Goal: Information Seeking & Learning: Learn about a topic

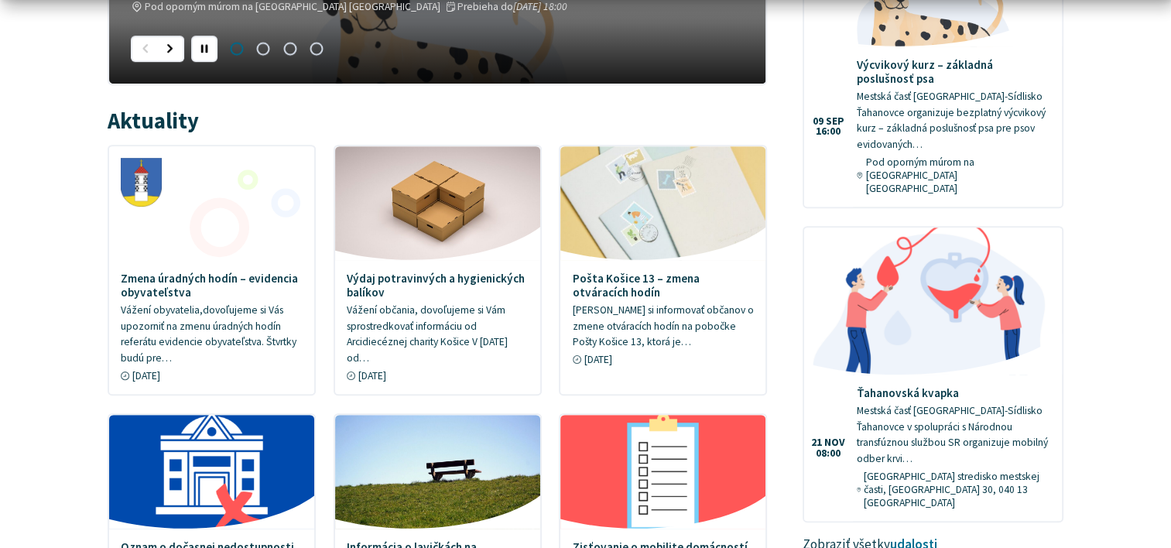
scroll to position [774, 0]
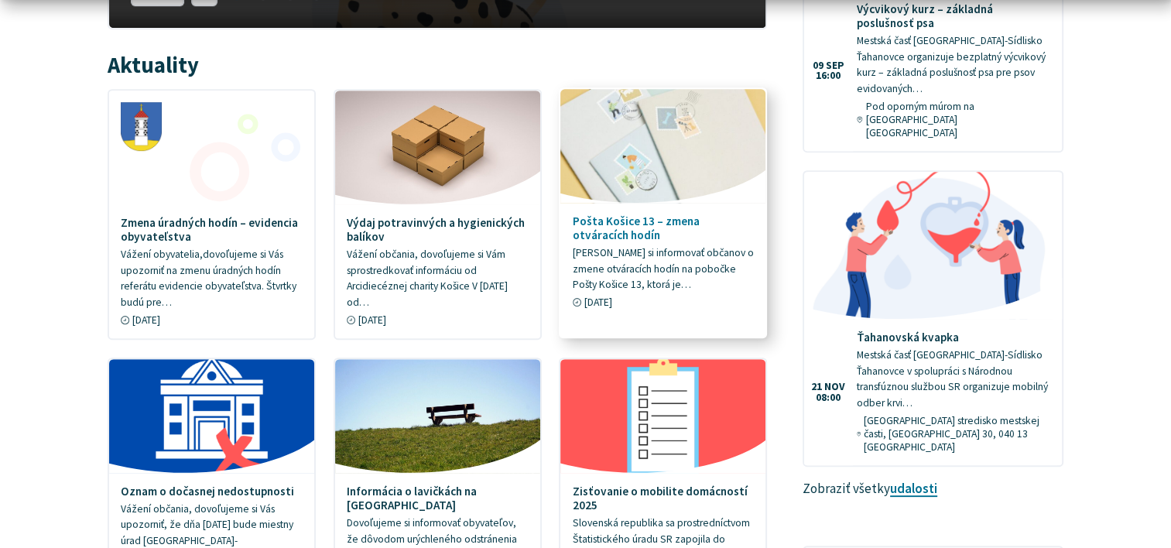
click at [623, 211] on link "Pošta Košice 13 – zmena otváracích hodín Dovoľujeme si informovať občanov o zme…" at bounding box center [663, 205] width 205 height 232
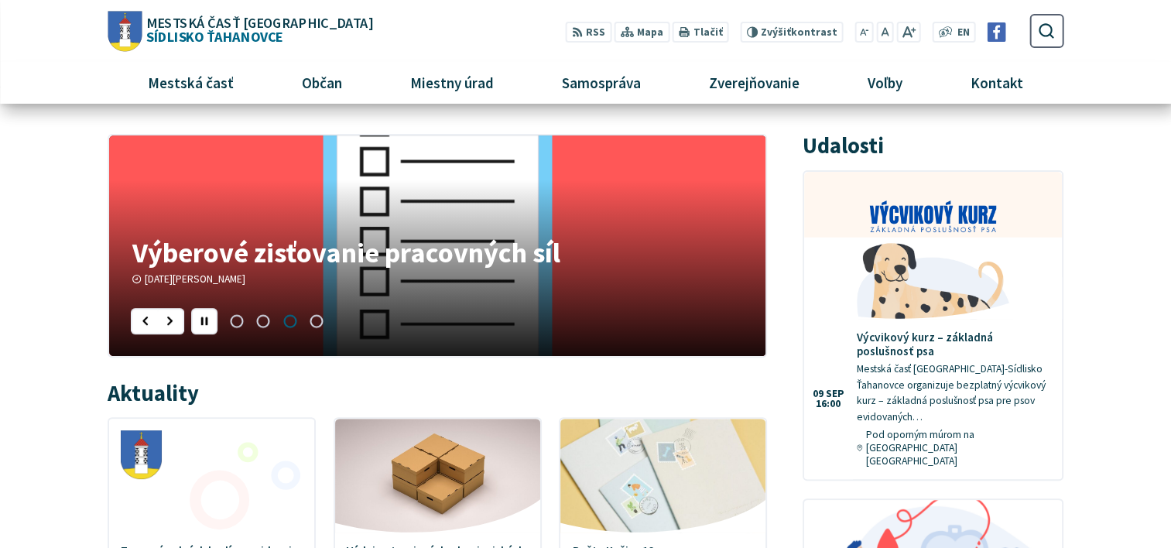
scroll to position [155, 0]
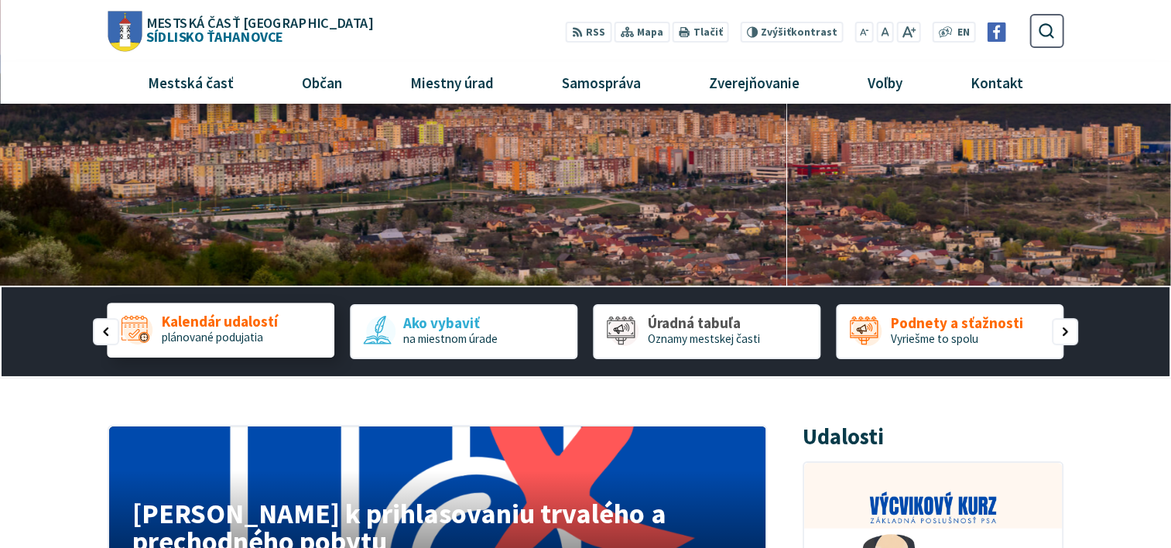
click at [280, 307] on link "Kalendár udalostí plánované podujatia" at bounding box center [221, 330] width 228 height 54
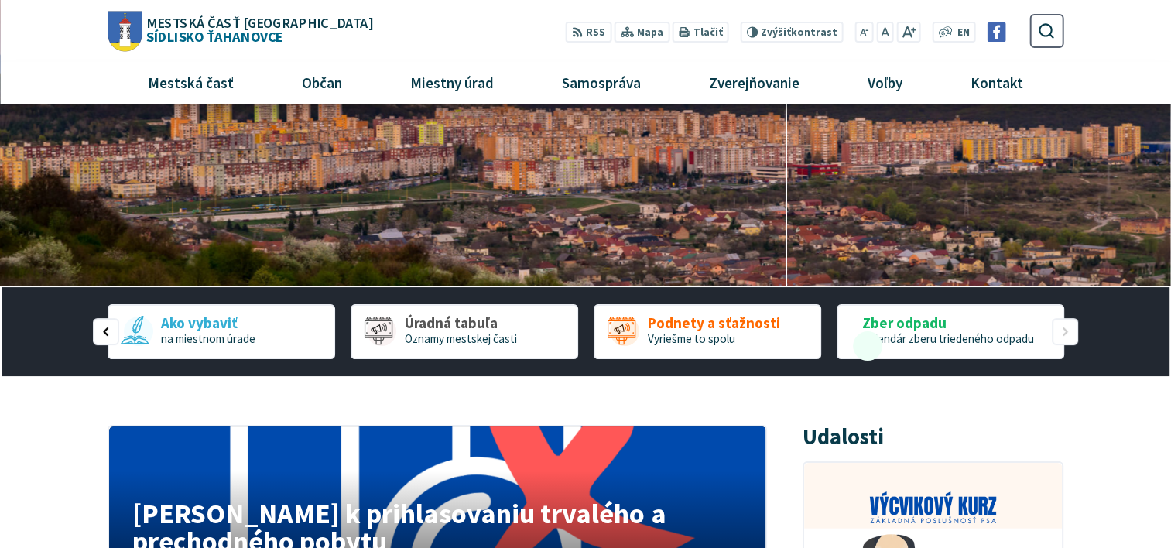
click at [108, 324] on div "Kalendár udalostí plánované podujatia Ako vybaviť na miestnom úrade Úradná tabu…" at bounding box center [586, 332] width 956 height 90
click at [95, 333] on div "Predošlý slajd" at bounding box center [106, 344] width 26 height 26
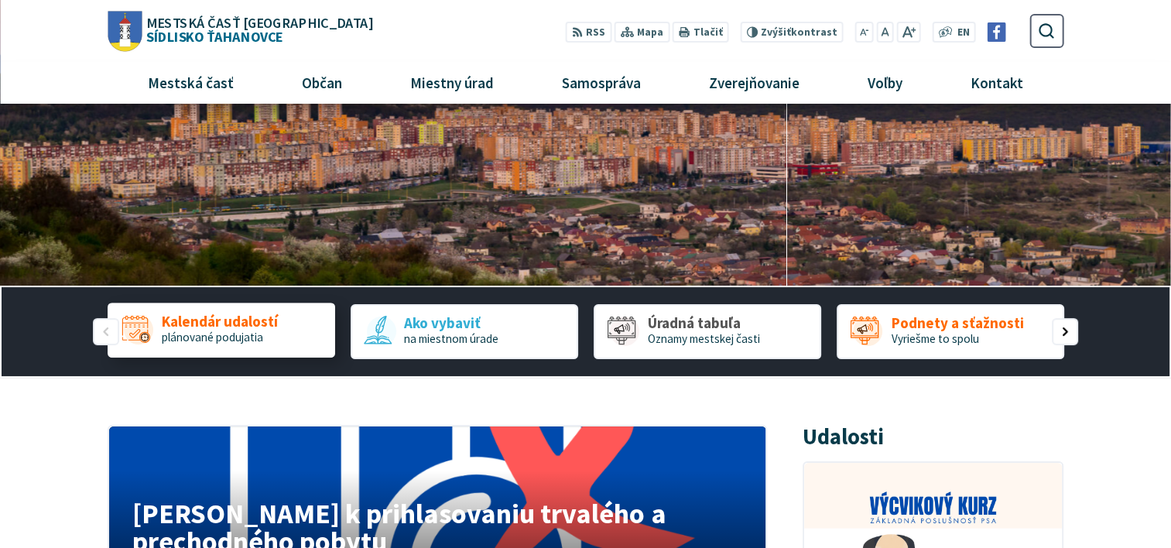
click at [169, 334] on span "plánované podujatia" at bounding box center [212, 337] width 101 height 15
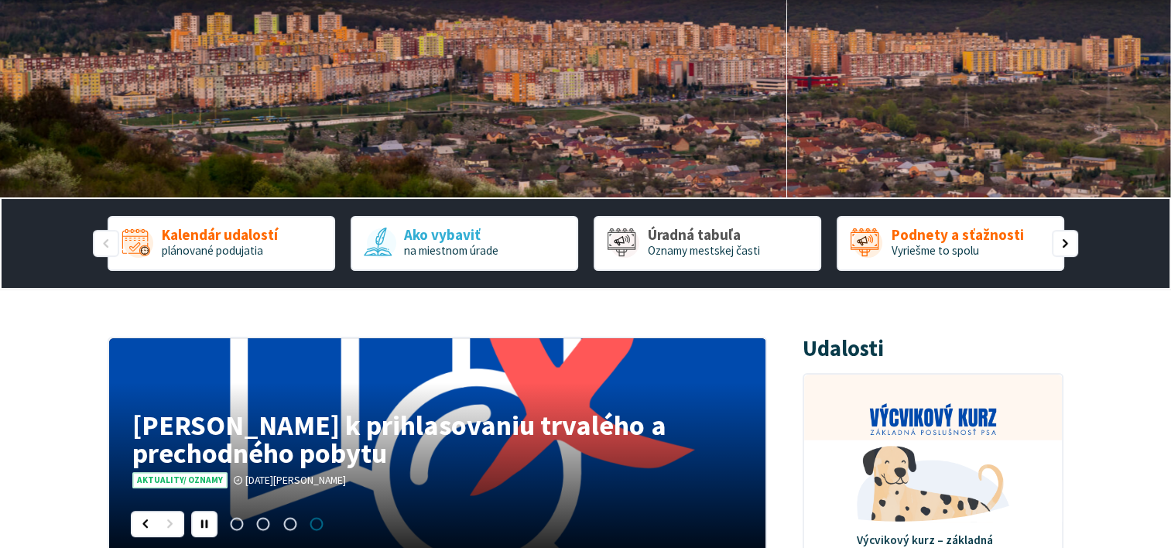
scroll to position [432, 0]
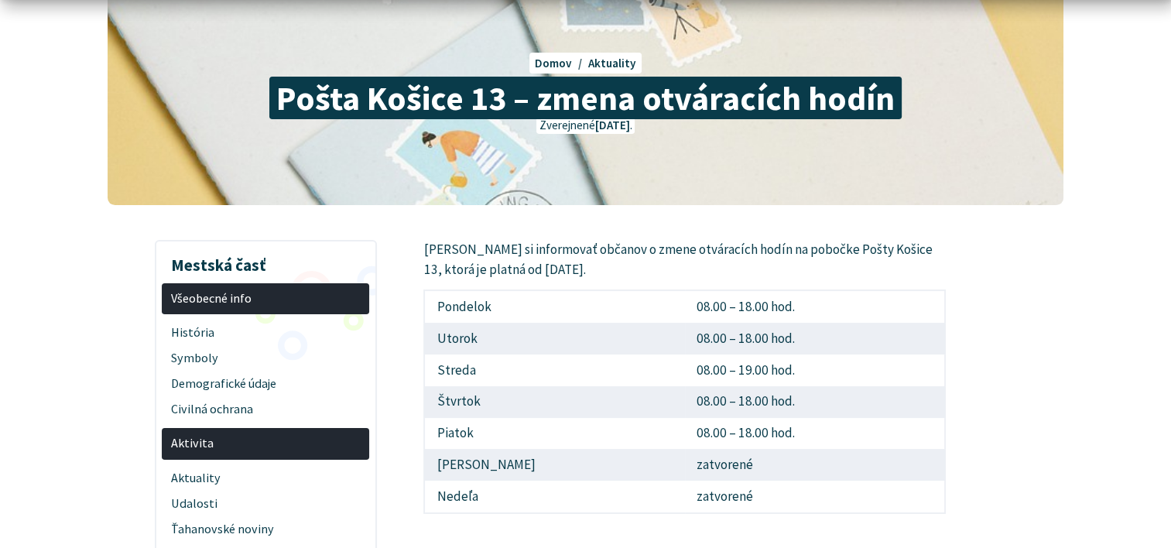
scroll to position [155, 0]
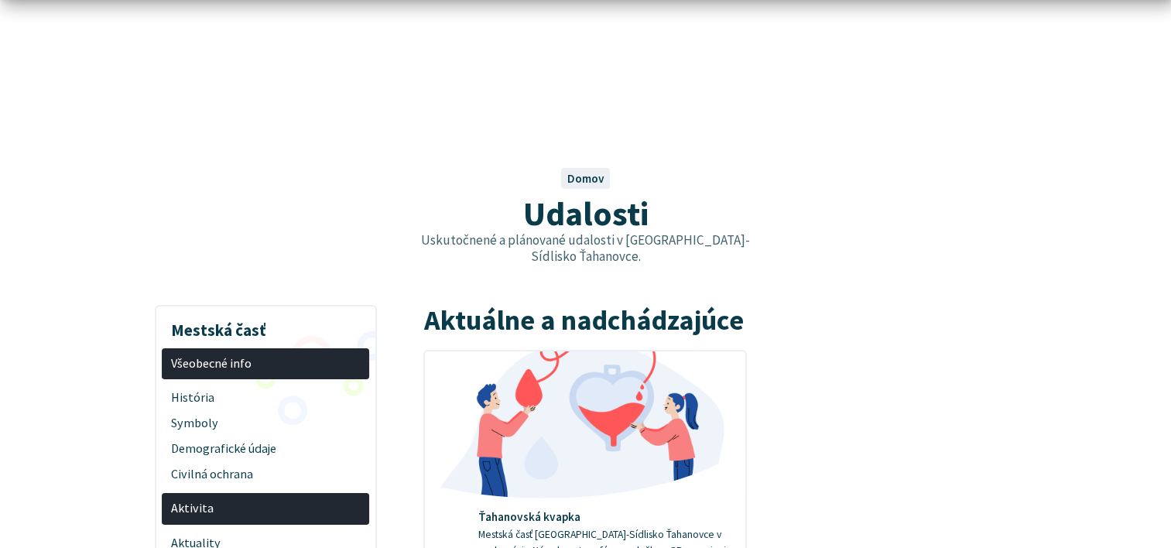
scroll to position [232, 0]
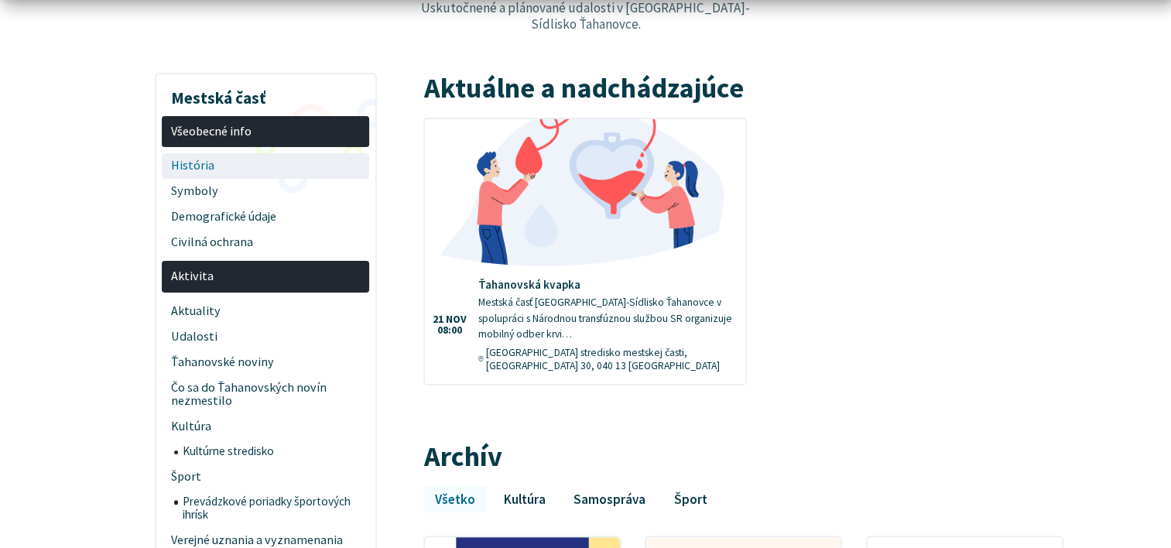
click at [223, 153] on span "História" at bounding box center [266, 166] width 190 height 26
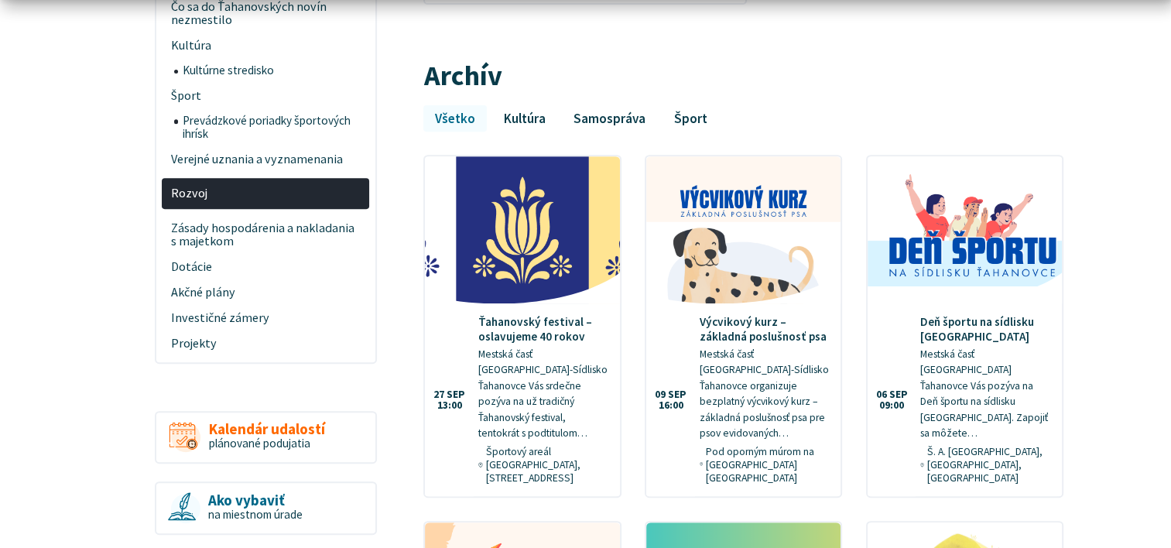
scroll to position [619, 0]
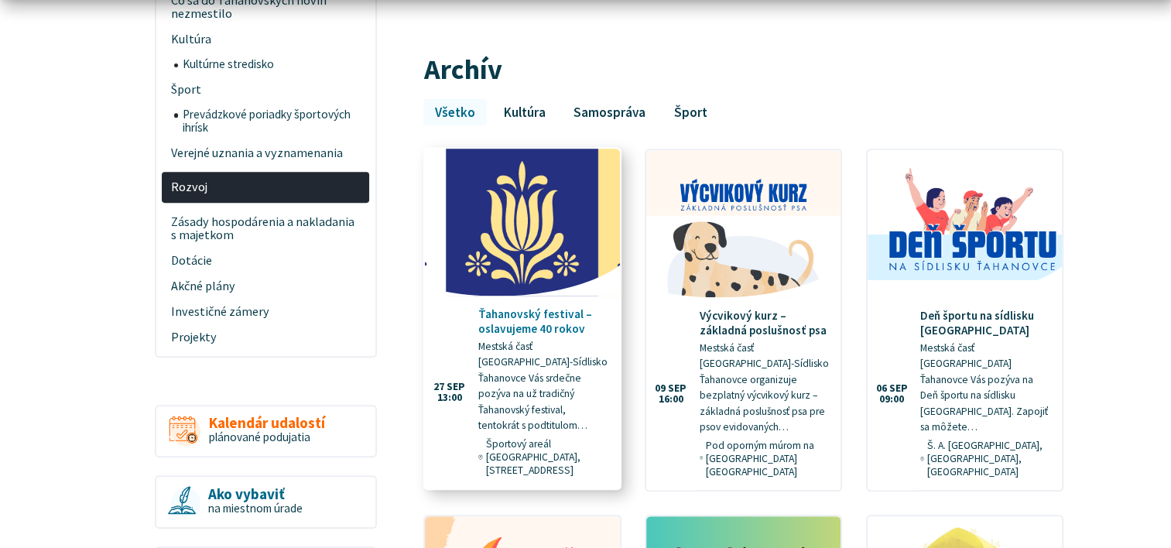
click at [519, 315] on h4 "Ťahanovský festival – oslavujeme 40 rokov" at bounding box center [543, 322] width 130 height 28
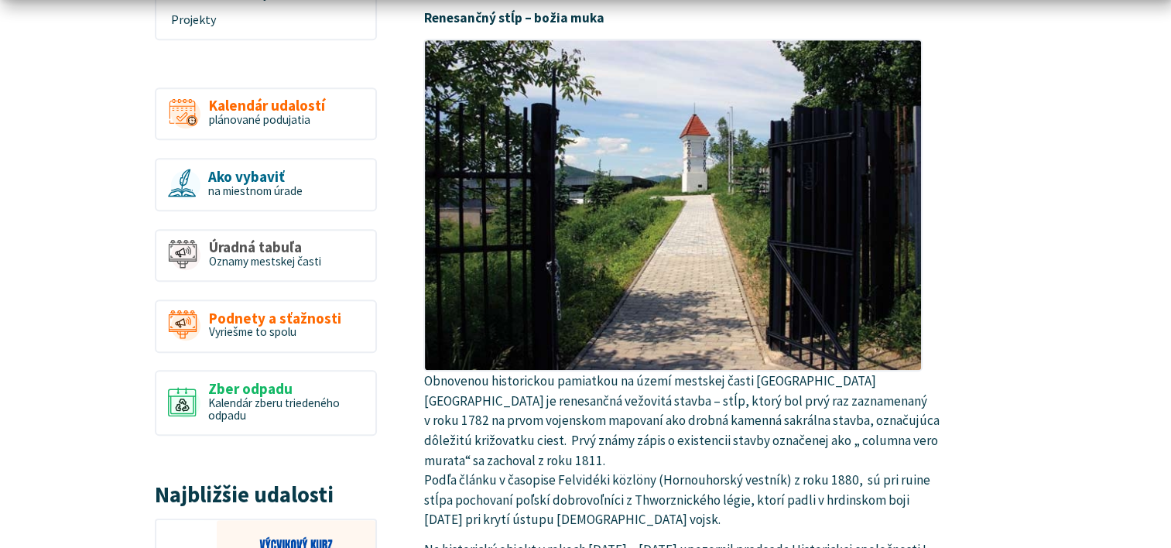
scroll to position [929, 0]
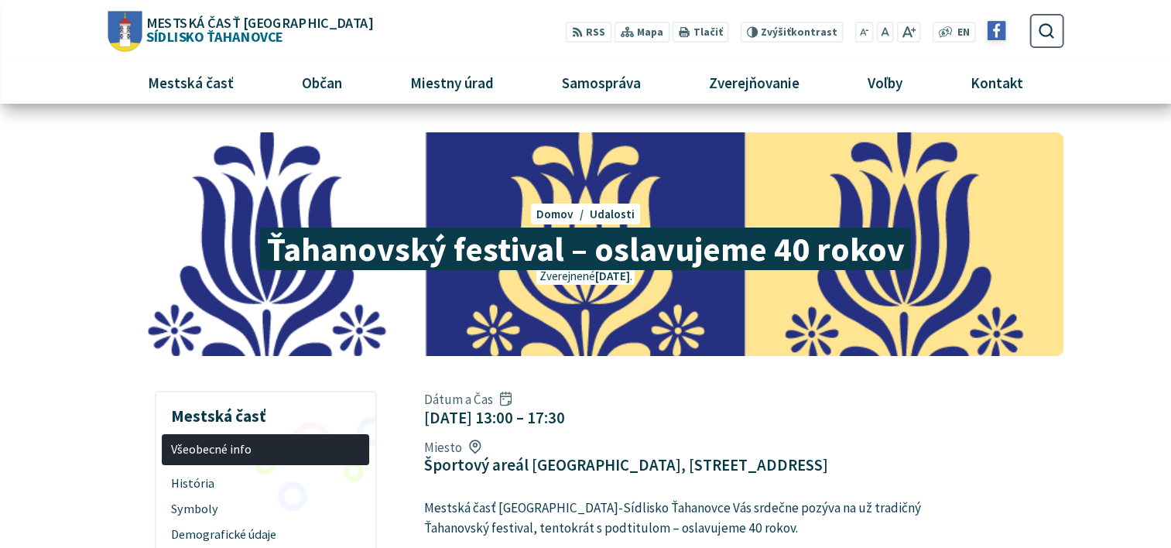
click at [1000, 37] on img at bounding box center [996, 31] width 19 height 19
